Goal: Navigation & Orientation: Find specific page/section

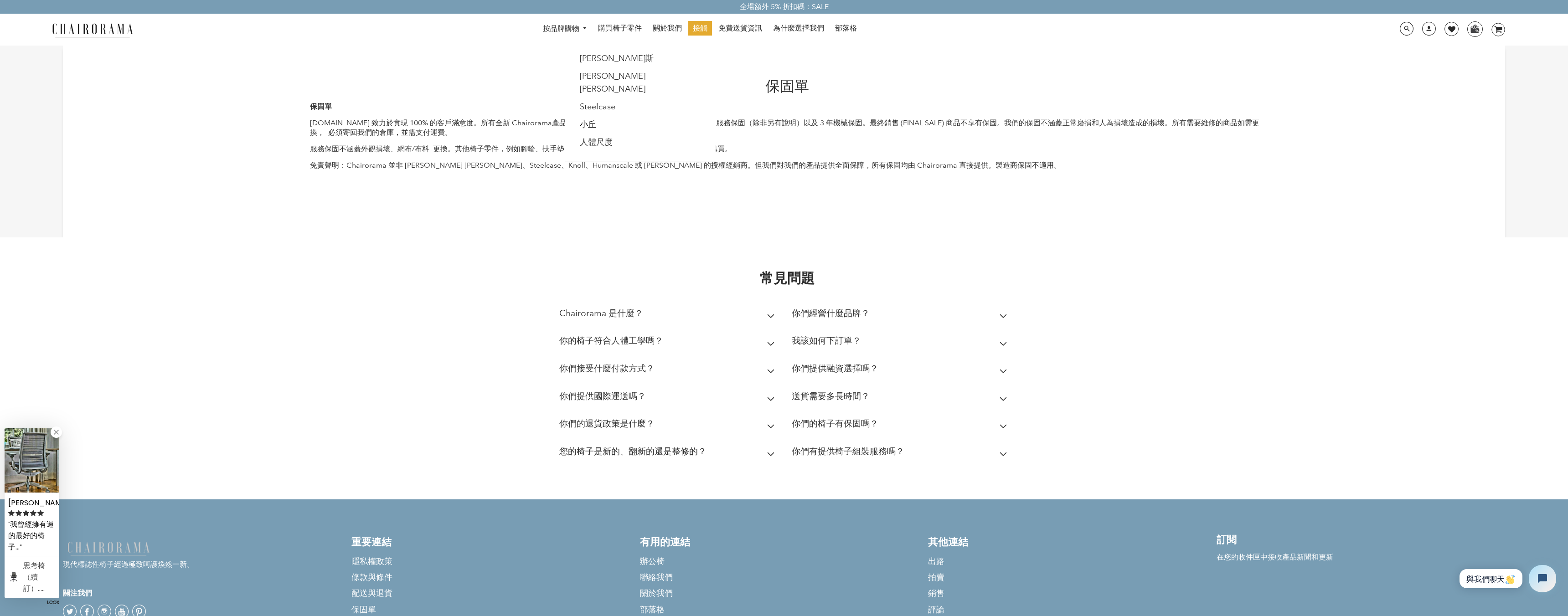
click at [578, 27] on font "按品牌購物" at bounding box center [561, 29] width 37 height 9
click at [603, 72] on font "[PERSON_NAME][PERSON_NAME]" at bounding box center [612, 82] width 65 height 23
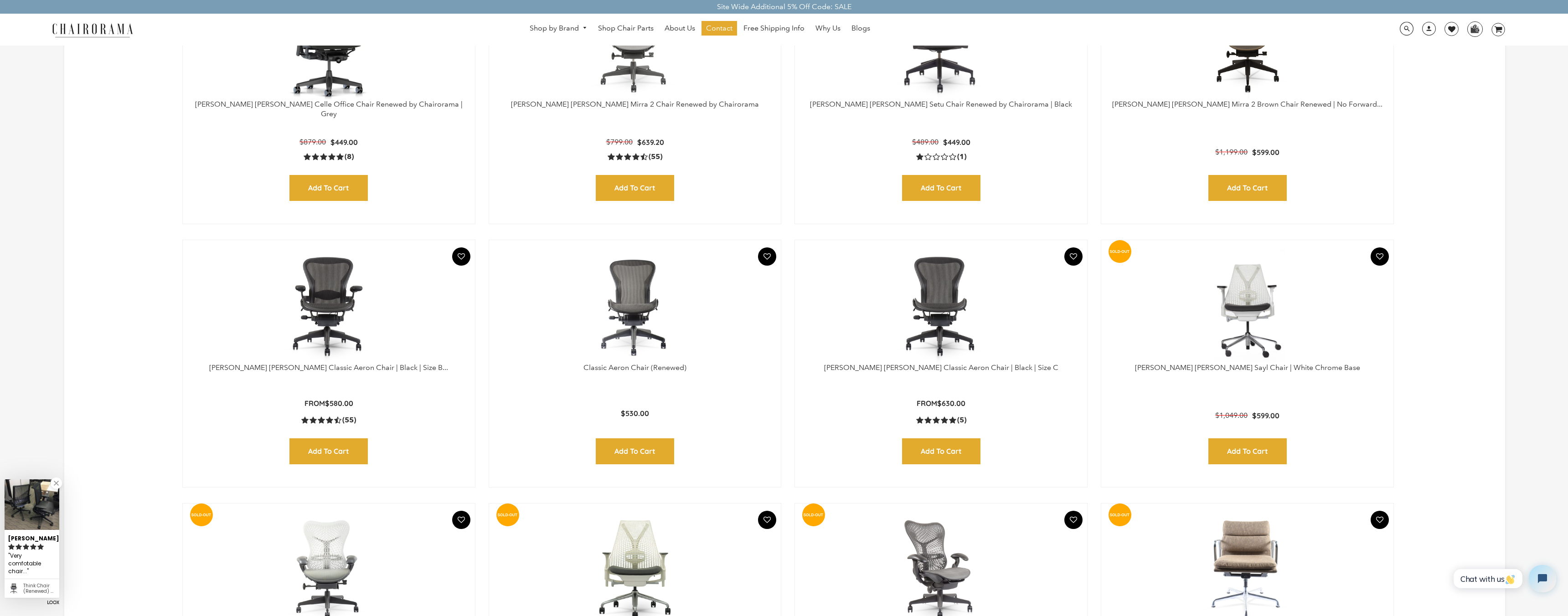
scroll to position [553, 0]
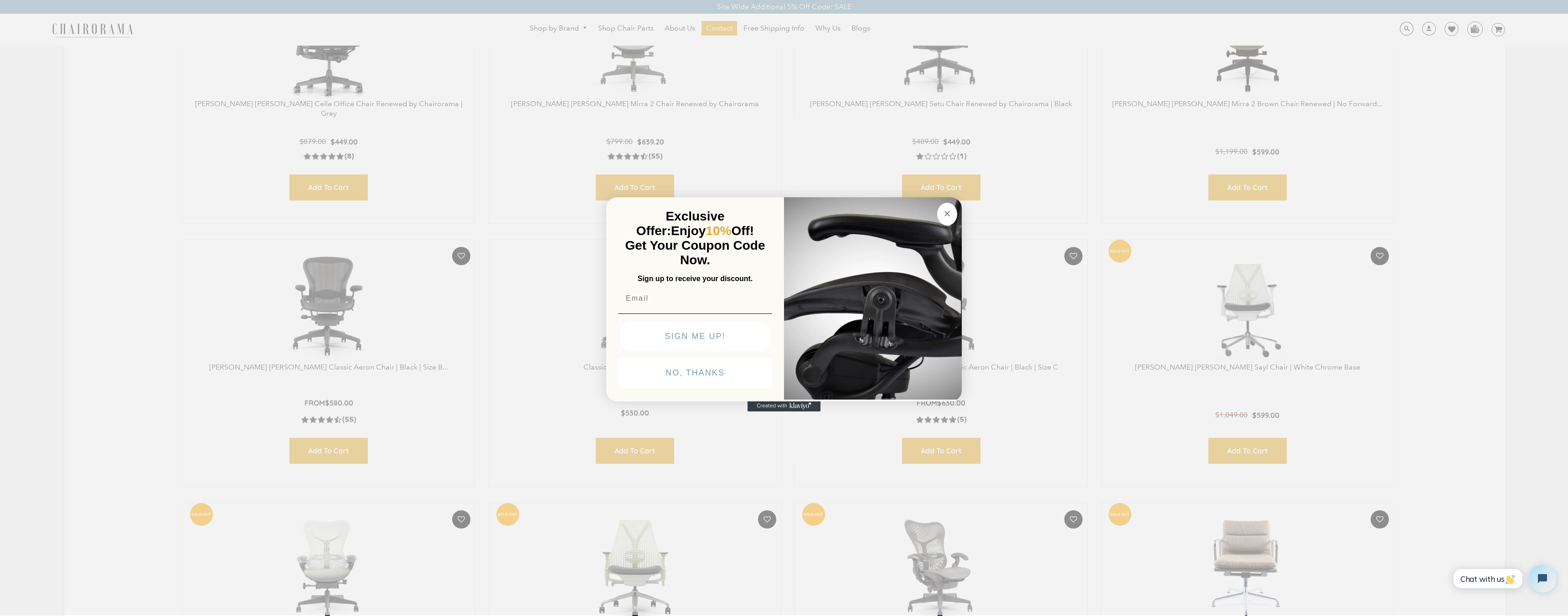
click at [942, 208] on icon "Close dialog" at bounding box center [947, 214] width 11 height 11
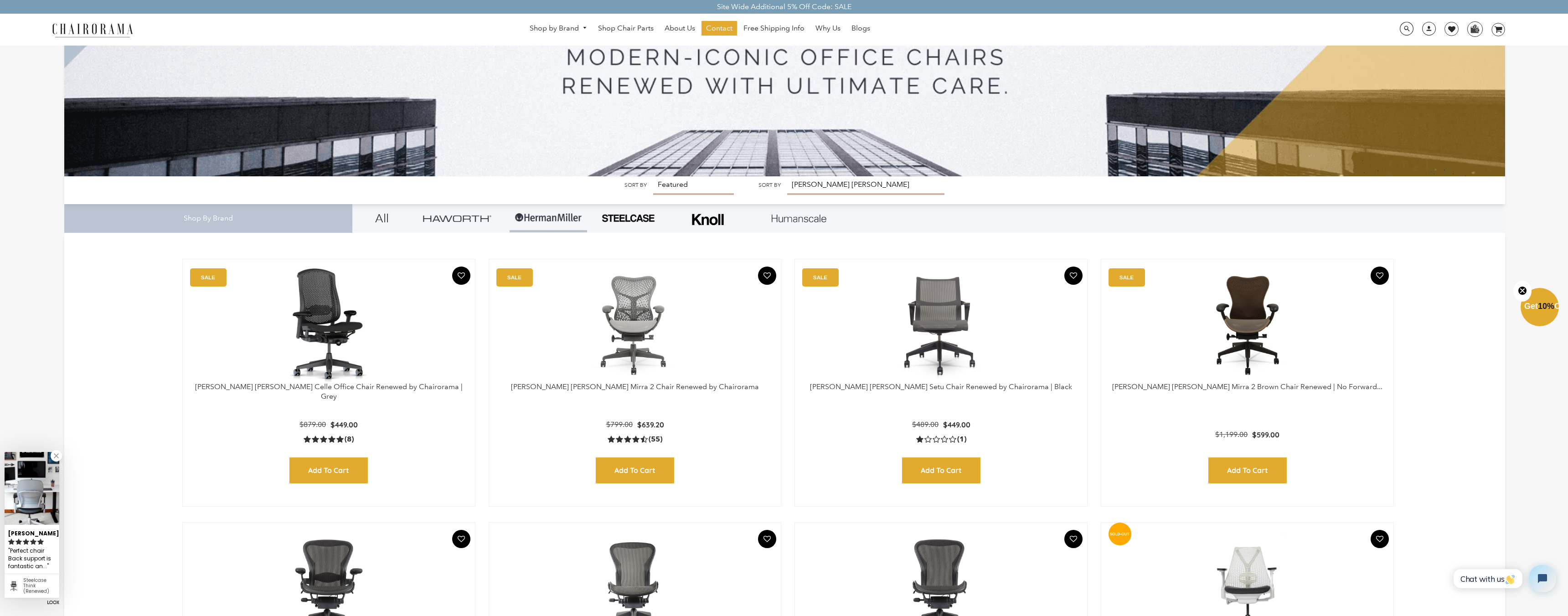
scroll to position [268, 0]
